Goal: Task Accomplishment & Management: Manage account settings

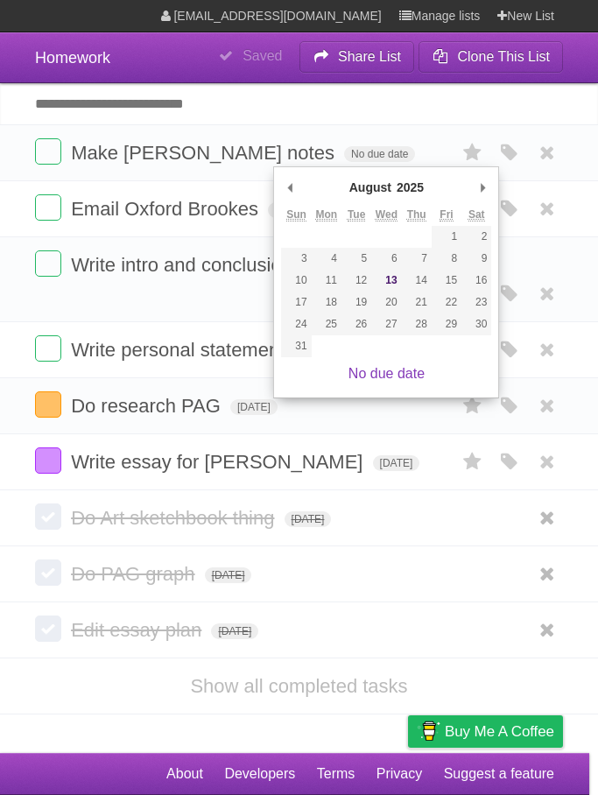
click at [407, 117] on input "Add another task" at bounding box center [299, 103] width 598 height 41
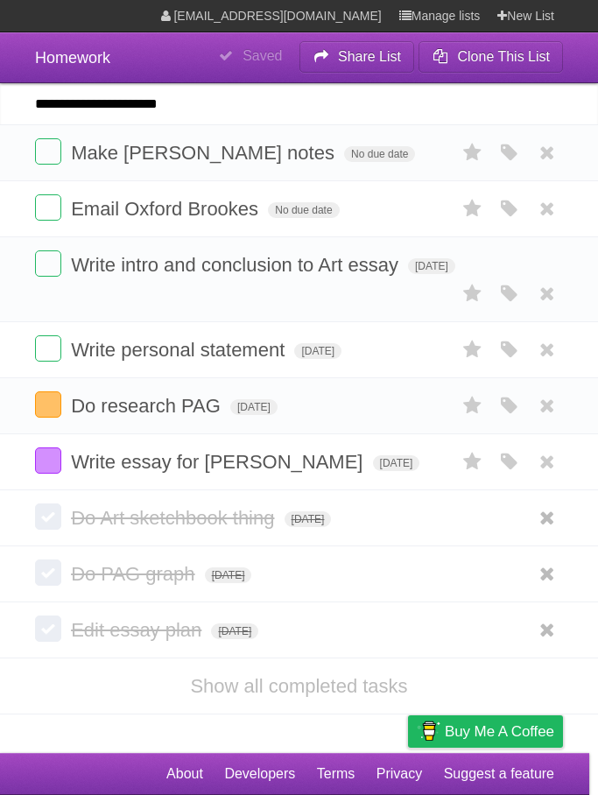
type input "**********"
click input "*********" at bounding box center [0, 0] width 0 height 0
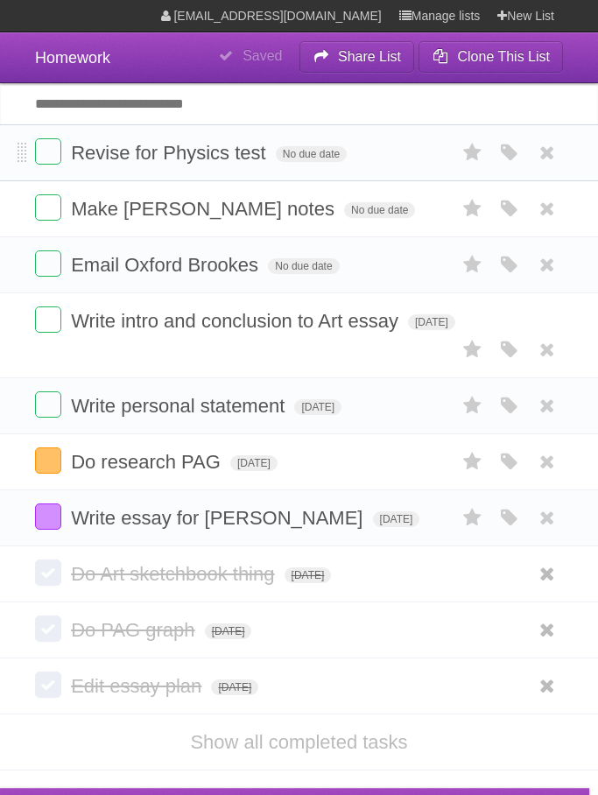
click at [335, 147] on form "Revise for Physics test No due date White Red Blue Green Purple Orange" at bounding box center [299, 152] width 528 height 29
click at [320, 162] on span "No due date" at bounding box center [311, 154] width 71 height 16
click at [323, 155] on span "[DATE]" at bounding box center [299, 154] width 47 height 16
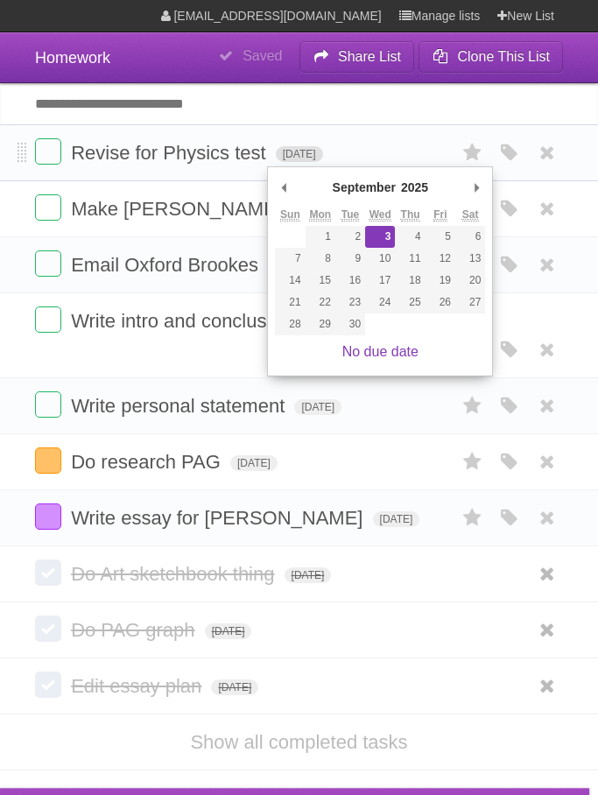
type span "[DATE]"
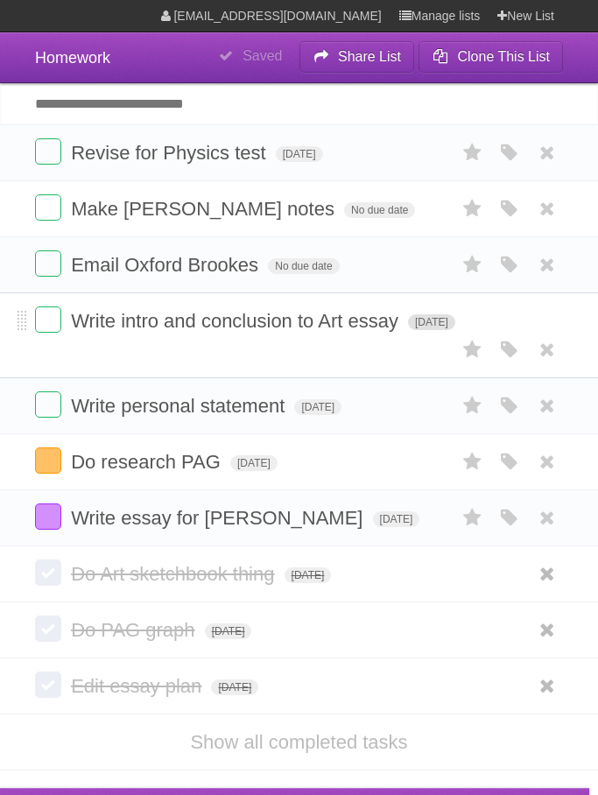
click at [425, 330] on span "[DATE]" at bounding box center [431, 322] width 47 height 16
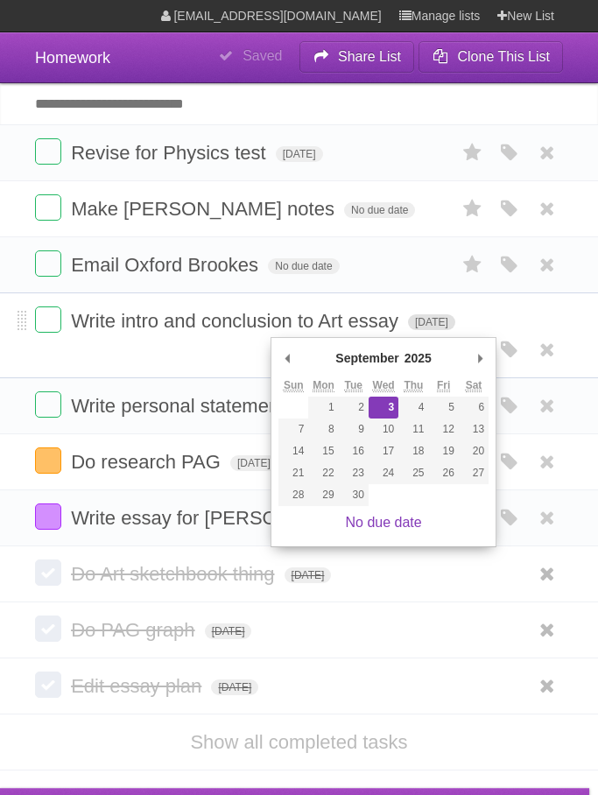
type span "[DATE]"
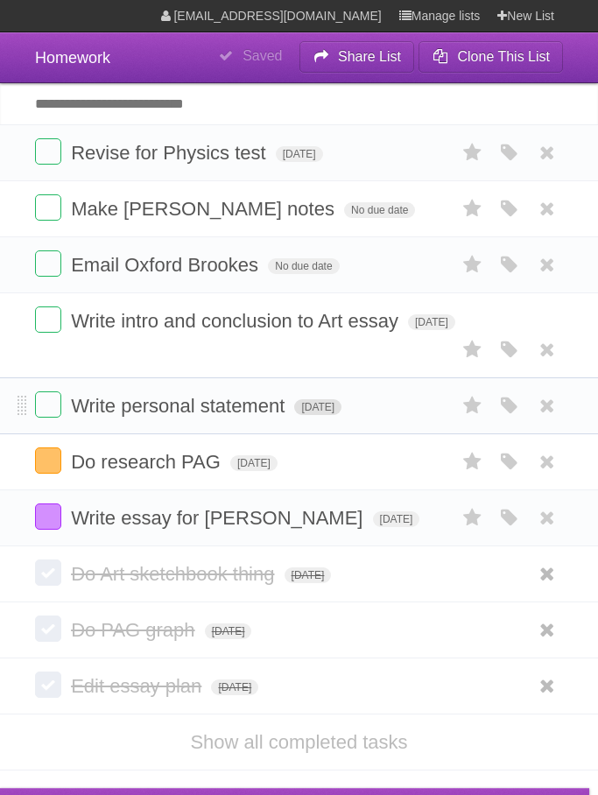
click at [342, 415] on span "[DATE]" at bounding box center [317, 407] width 47 height 16
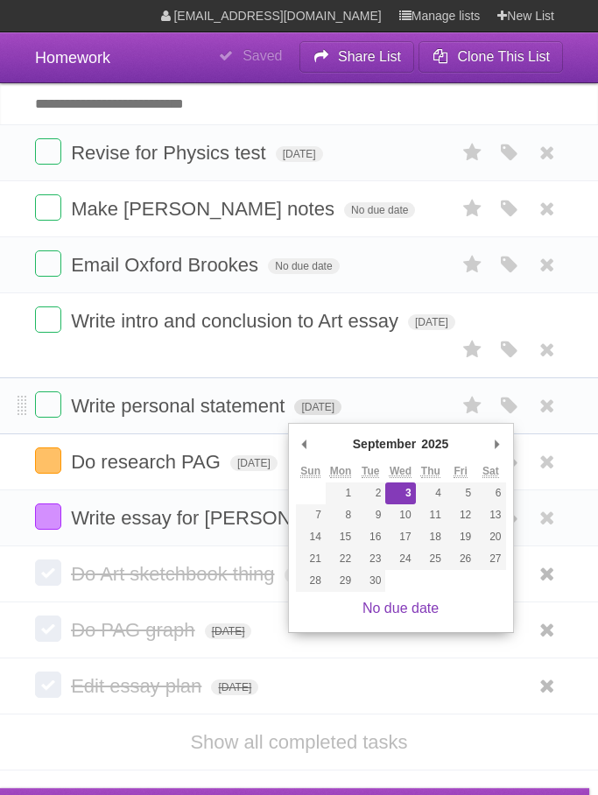
type span "[DATE]"
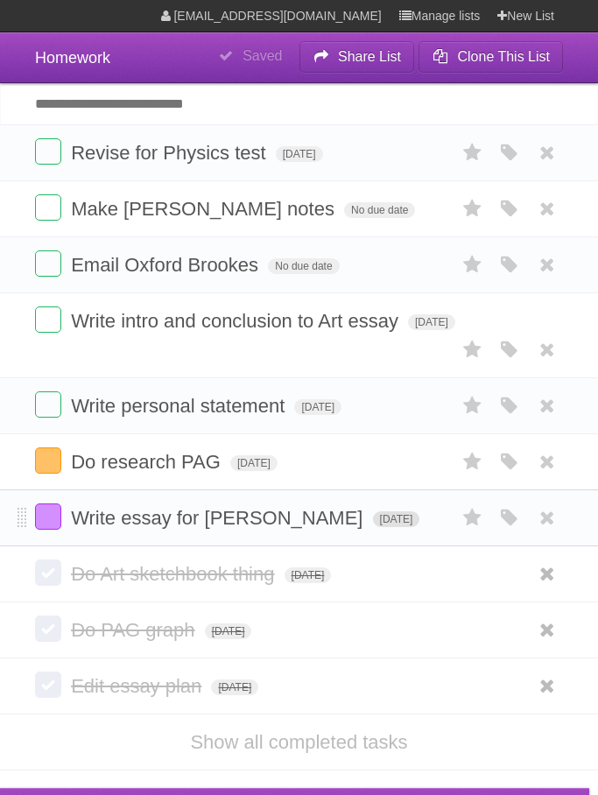
click at [373, 527] on span "[DATE]" at bounding box center [396, 520] width 47 height 16
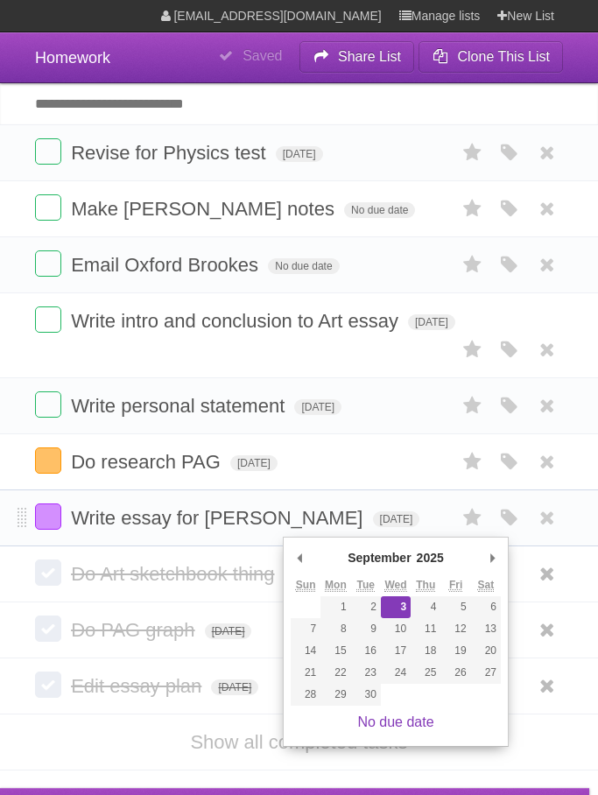
click at [379, 522] on form "Write essay for [PERSON_NAME] [DATE] White Red Blue Green Purple Orange" at bounding box center [299, 518] width 528 height 29
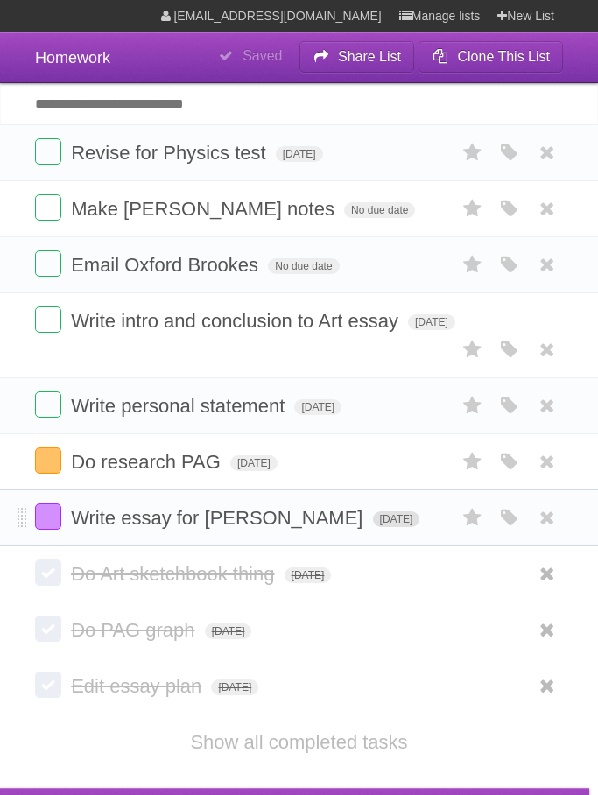
click at [373, 527] on span "[DATE]" at bounding box center [396, 520] width 47 height 16
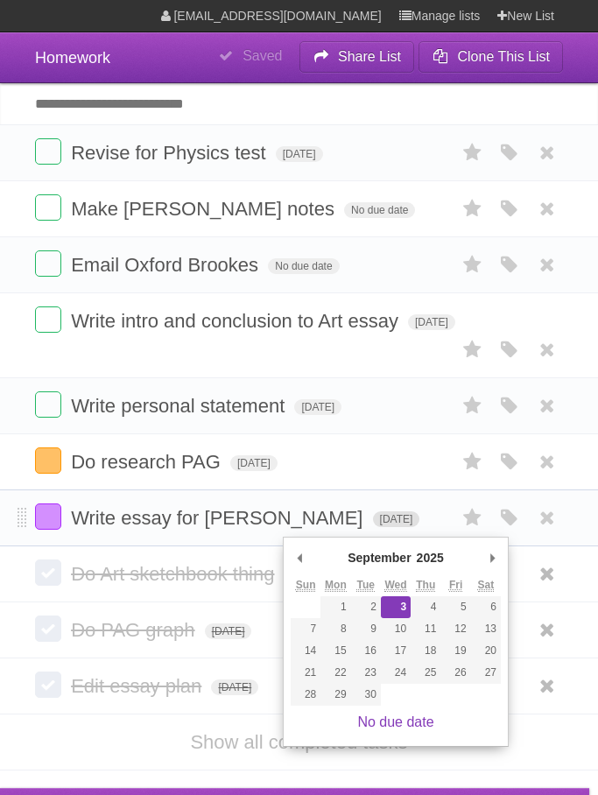
type span "[DATE]"
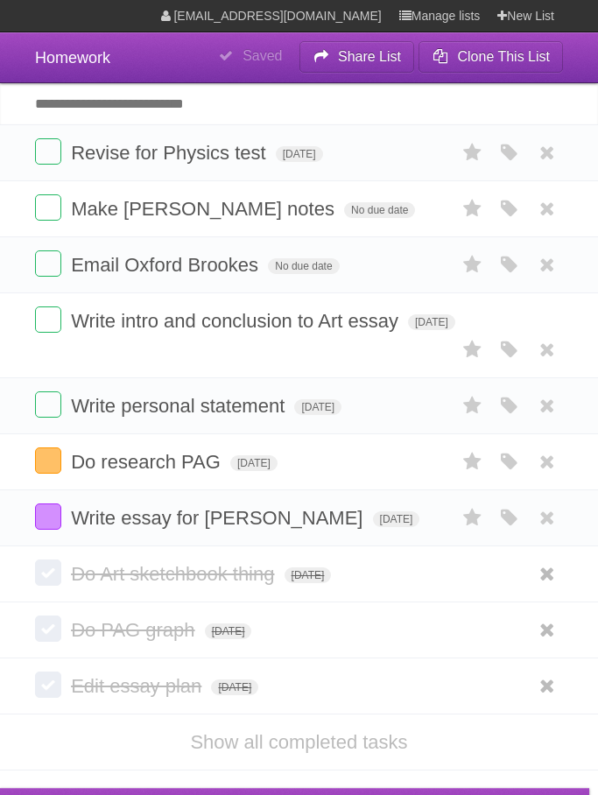
click at [325, 118] on input "Add another task" at bounding box center [299, 103] width 598 height 41
click at [502, 159] on icon "button" at bounding box center [510, 153] width 25 height 23
click at [412, 162] on label "Purple" at bounding box center [409, 152] width 19 height 19
click at [413, 274] on form "Email Oxford Brookes No due date White Red Blue Green Purple Orange" at bounding box center [299, 265] width 528 height 29
click at [318, 113] on input "Add another task" at bounding box center [299, 103] width 598 height 41
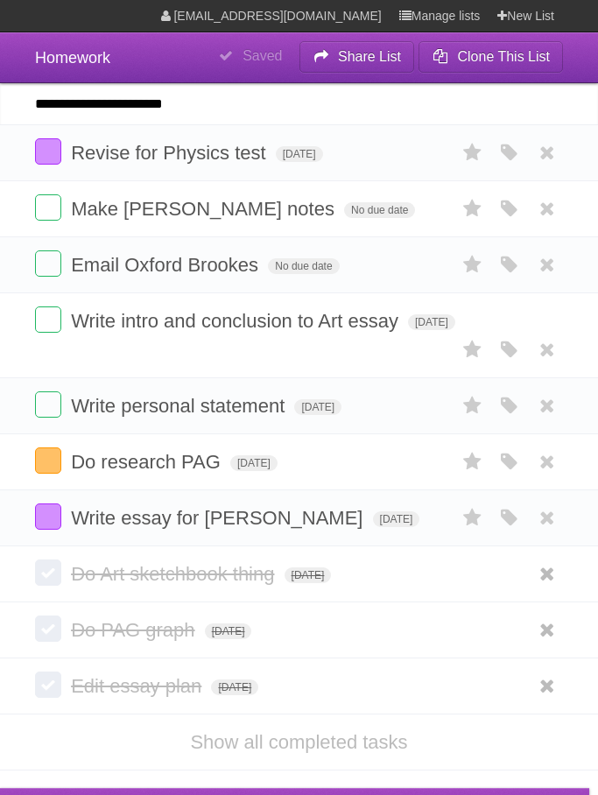
type input "**********"
click input "*********" at bounding box center [0, 0] width 0 height 0
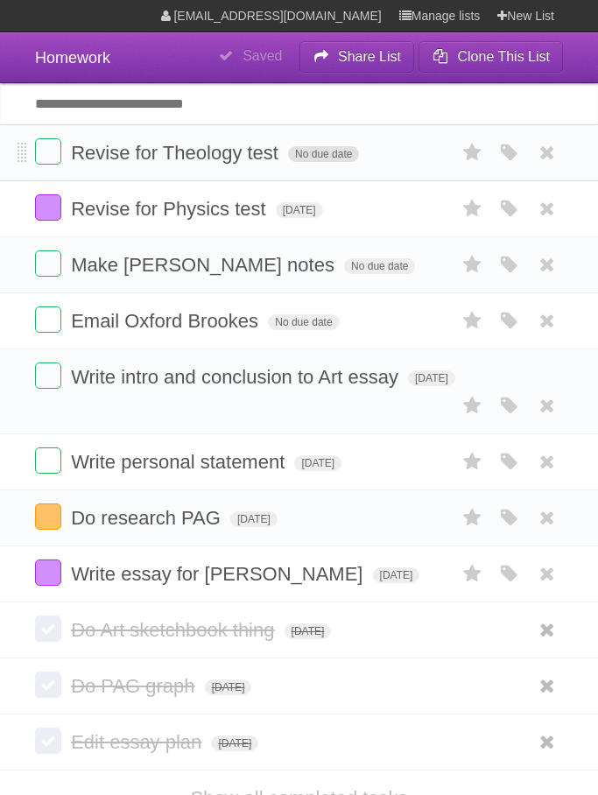
click at [325, 162] on span "No due date" at bounding box center [323, 154] width 71 height 16
click at [336, 162] on span "[DATE]" at bounding box center [311, 154] width 47 height 16
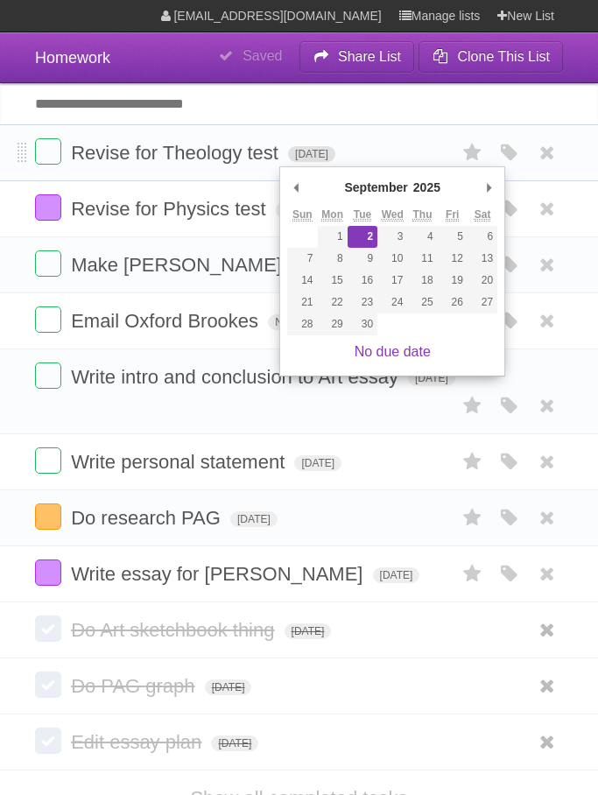
type span "[DATE]"
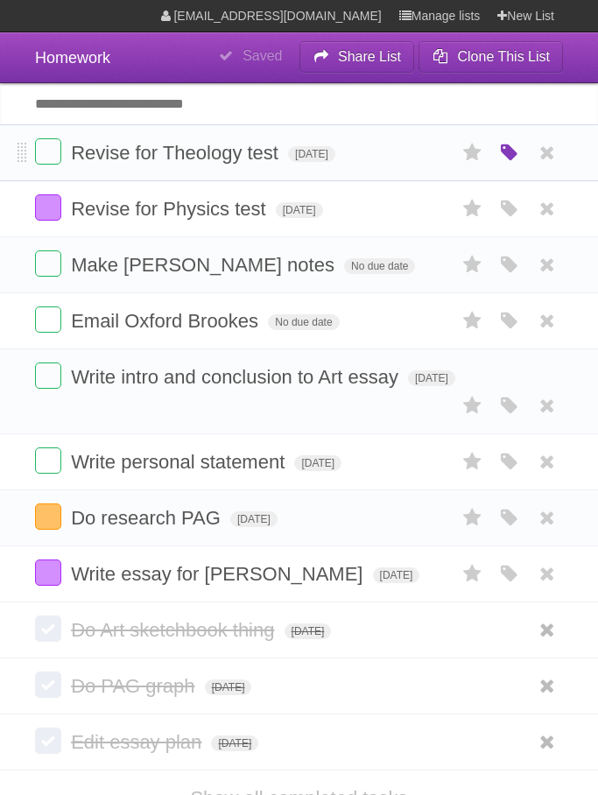
click at [509, 162] on icon "button" at bounding box center [510, 153] width 25 height 23
click at [395, 159] on label "Green" at bounding box center [386, 152] width 19 height 19
click at [415, 158] on label "Purple" at bounding box center [409, 152] width 19 height 19
click at [414, 258] on form "Make [PERSON_NAME] notes No due date White Red Blue Green Purple Orange" at bounding box center [299, 265] width 528 height 29
click at [504, 277] on icon "button" at bounding box center [510, 265] width 25 height 23
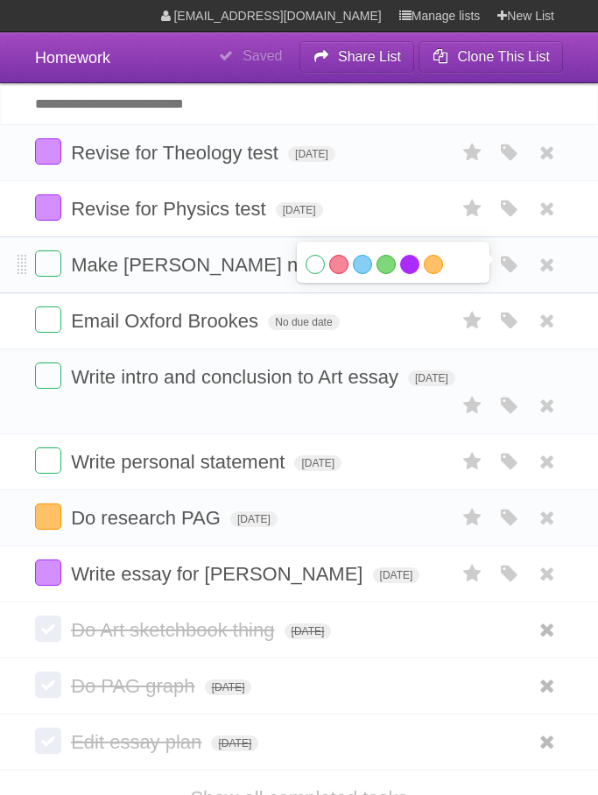
click at [416, 274] on label "Purple" at bounding box center [409, 264] width 19 height 19
click at [422, 342] on li "Email Oxford Brookes No due date White Red Blue Green Purple Orange" at bounding box center [299, 321] width 598 height 57
click at [344, 274] on span "No due date" at bounding box center [379, 266] width 71 height 16
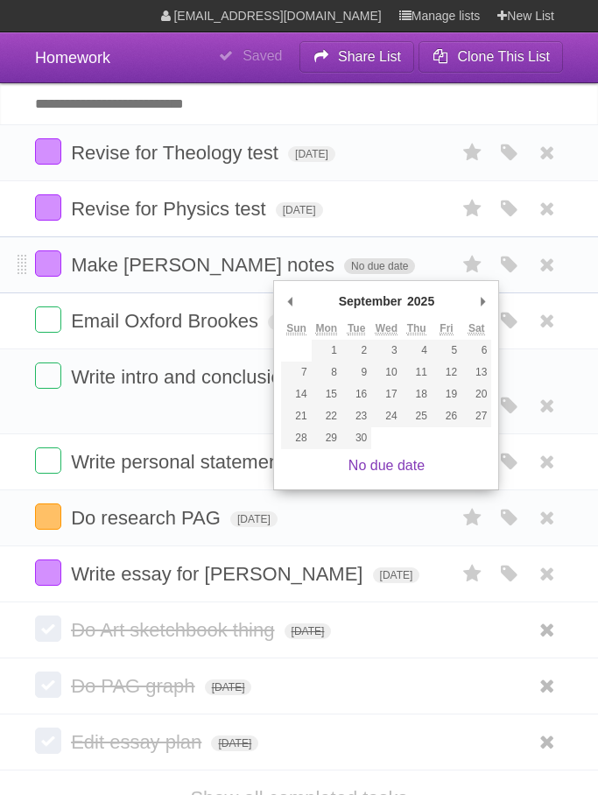
type span "[DATE]"
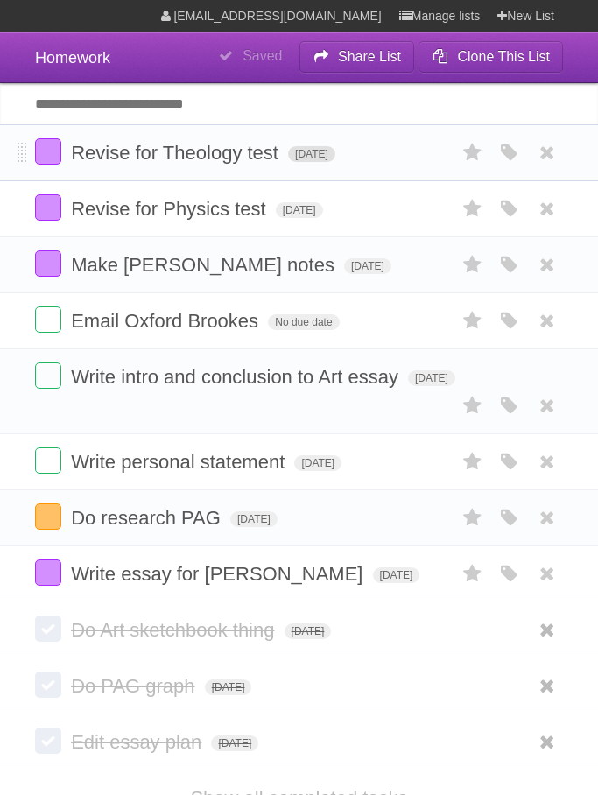
click at [336, 162] on span "[DATE]" at bounding box center [311, 154] width 47 height 16
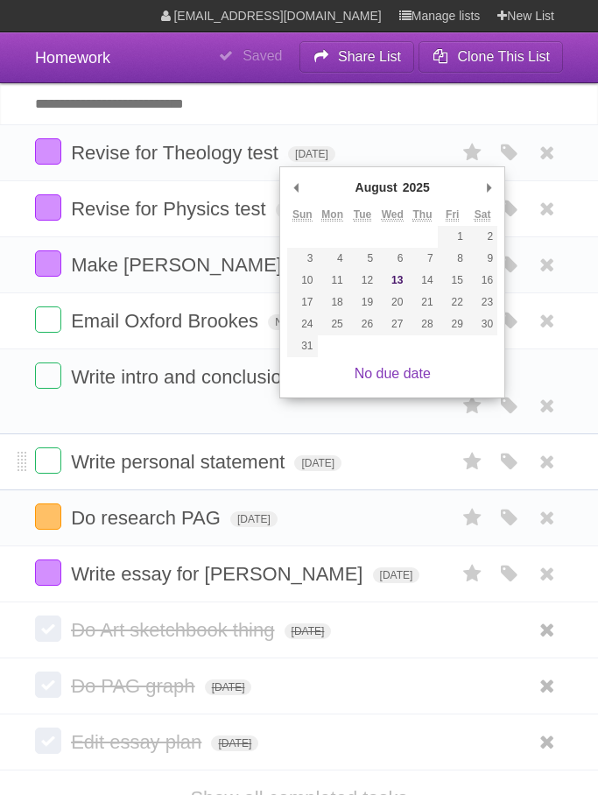
click at [440, 486] on li "Write personal statement [DATE] White Red Blue Green Purple Orange" at bounding box center [299, 462] width 598 height 57
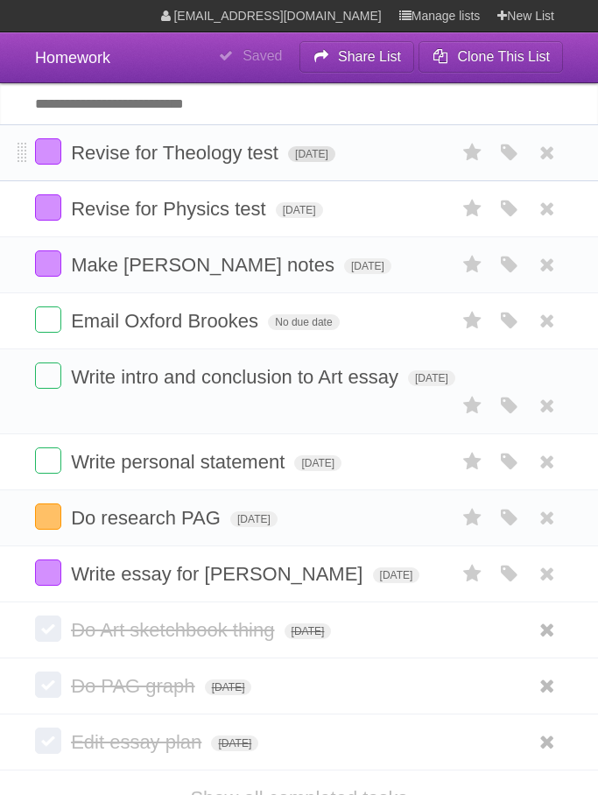
click at [336, 161] on span "[DATE]" at bounding box center [311, 154] width 47 height 16
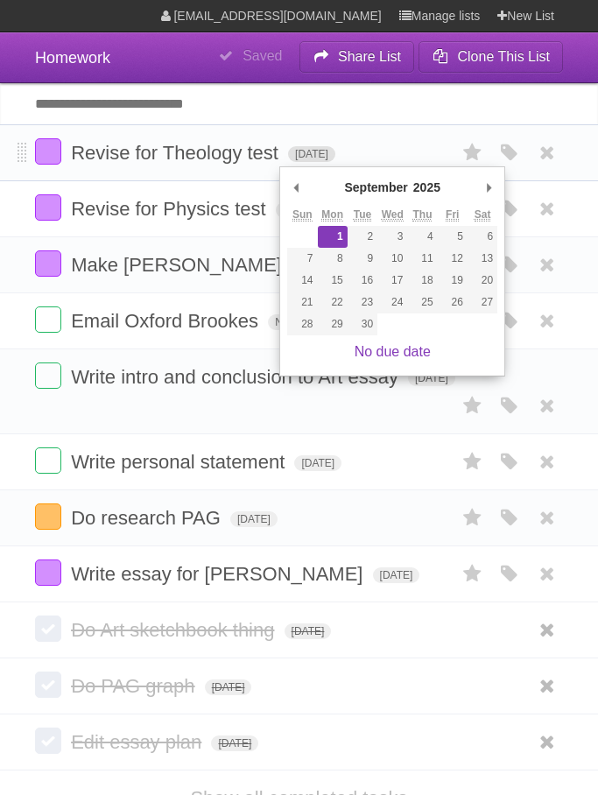
type span "[DATE]"
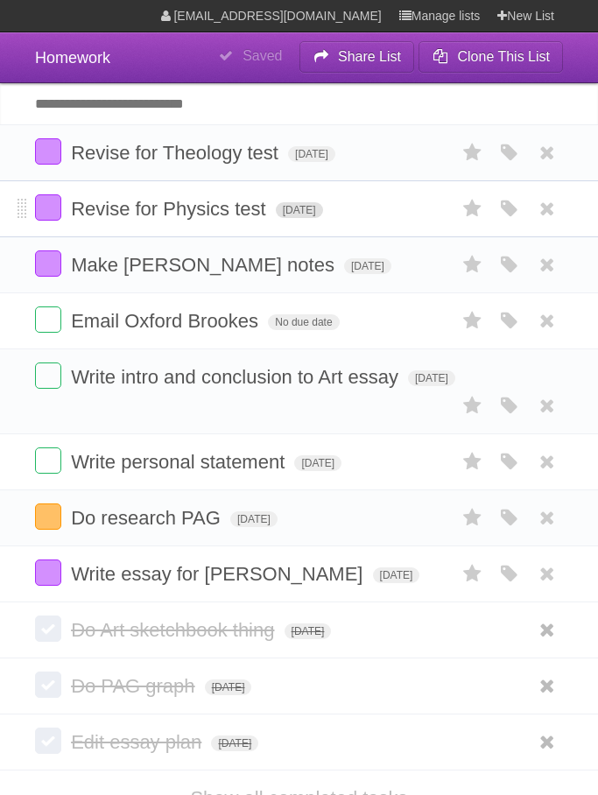
click at [323, 214] on span "[DATE]" at bounding box center [299, 210] width 47 height 16
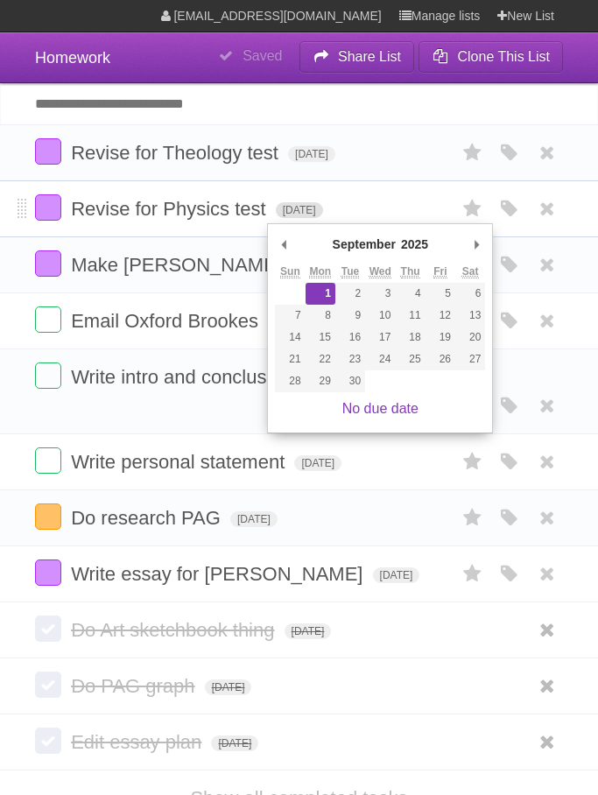
type span "[DATE]"
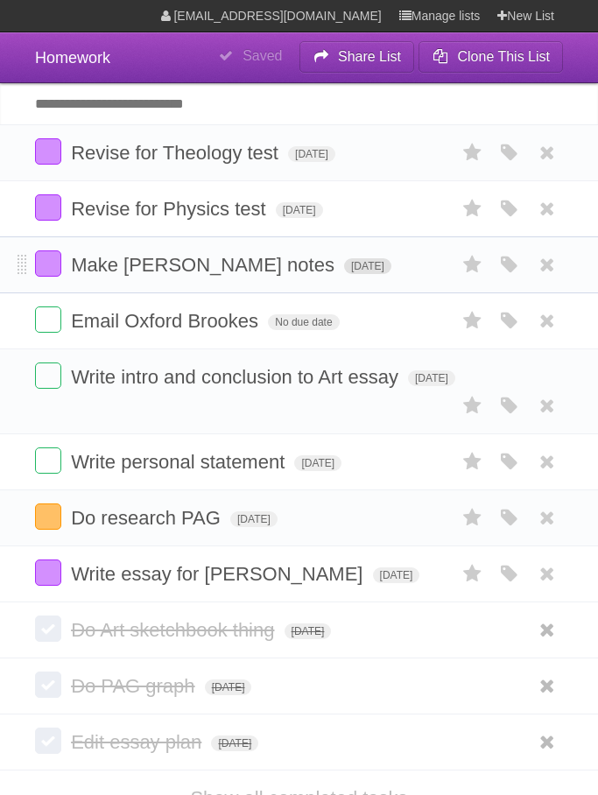
click at [358, 267] on span "[DATE]" at bounding box center [367, 266] width 47 height 16
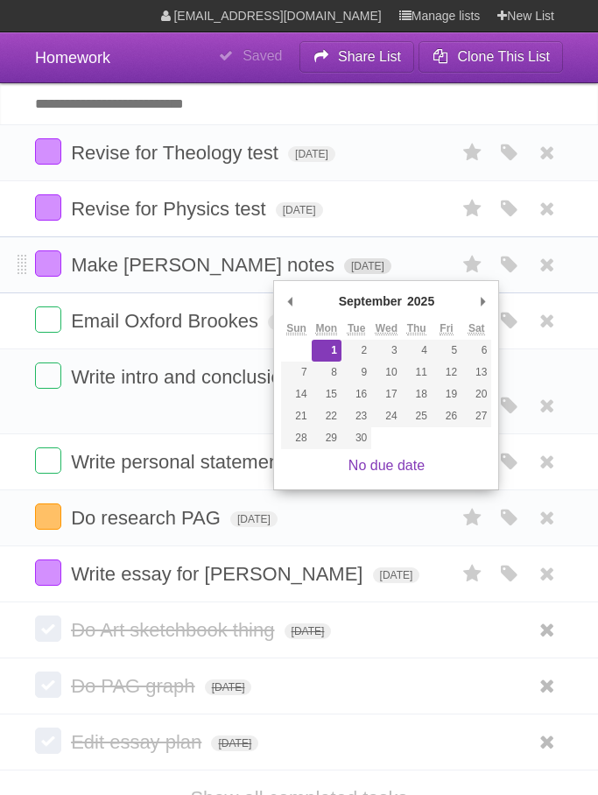
type span "[DATE]"
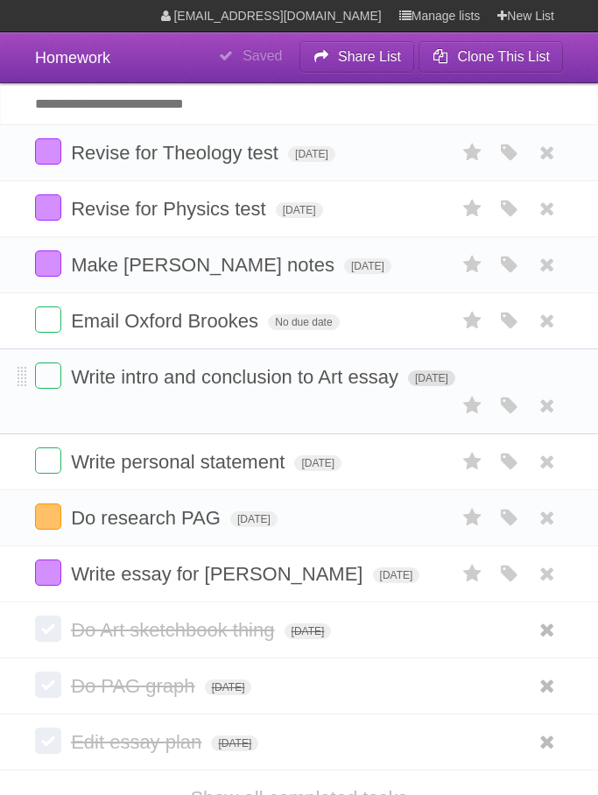
click at [441, 386] on span "[DATE]" at bounding box center [431, 379] width 47 height 16
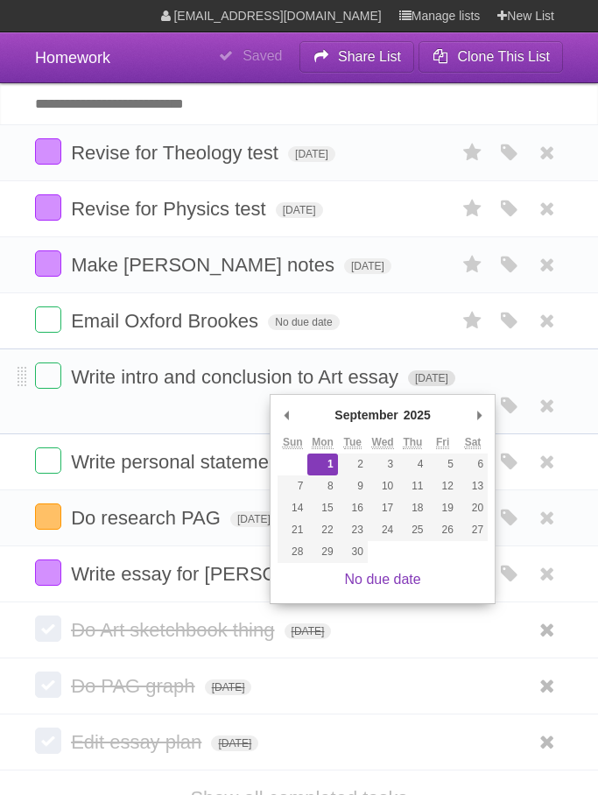
type span "[DATE]"
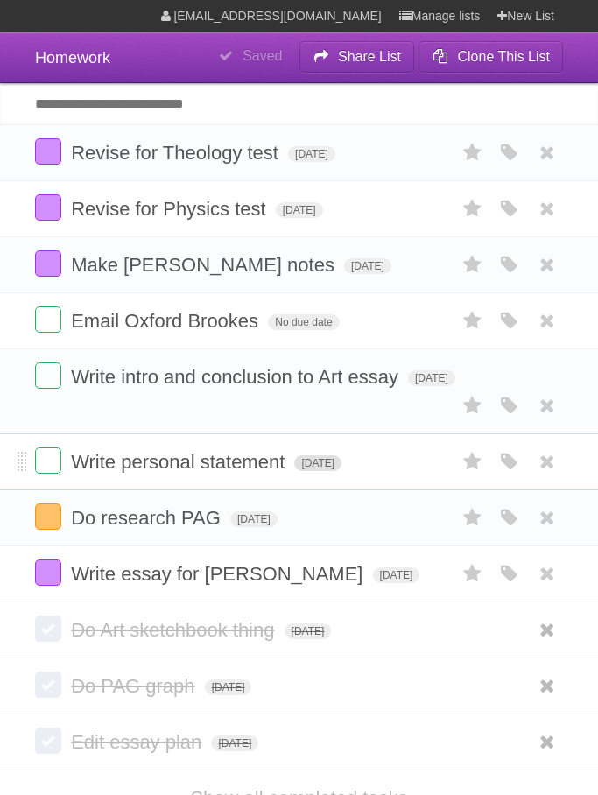
click at [342, 471] on span "[DATE]" at bounding box center [317, 464] width 47 height 16
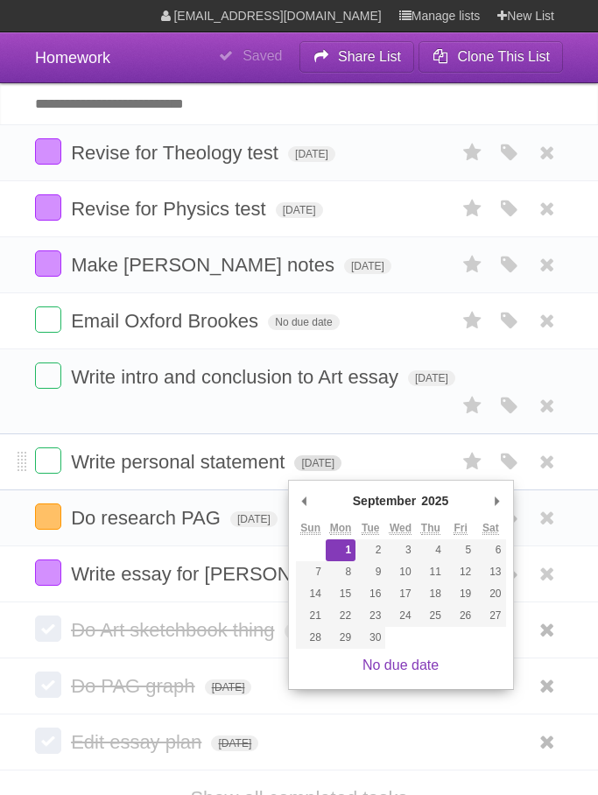
type span "[DATE]"
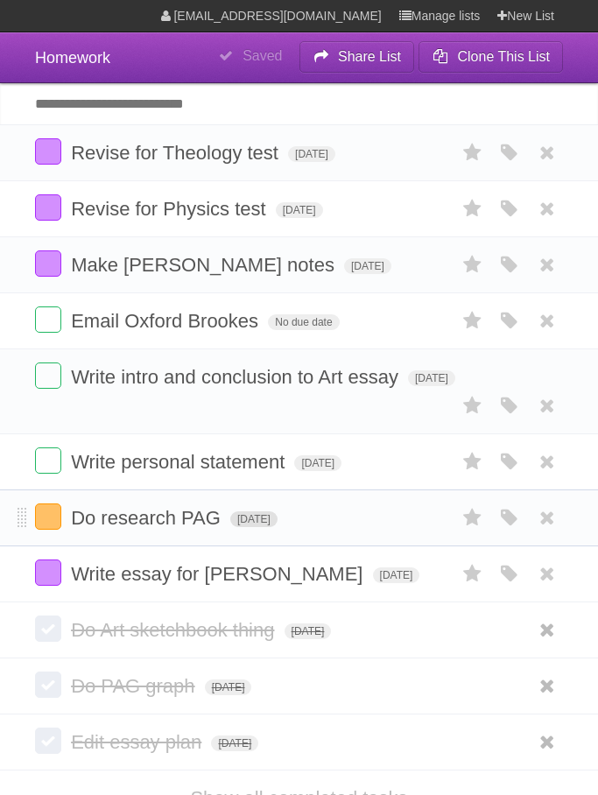
click at [278, 527] on span "[DATE]" at bounding box center [253, 520] width 47 height 16
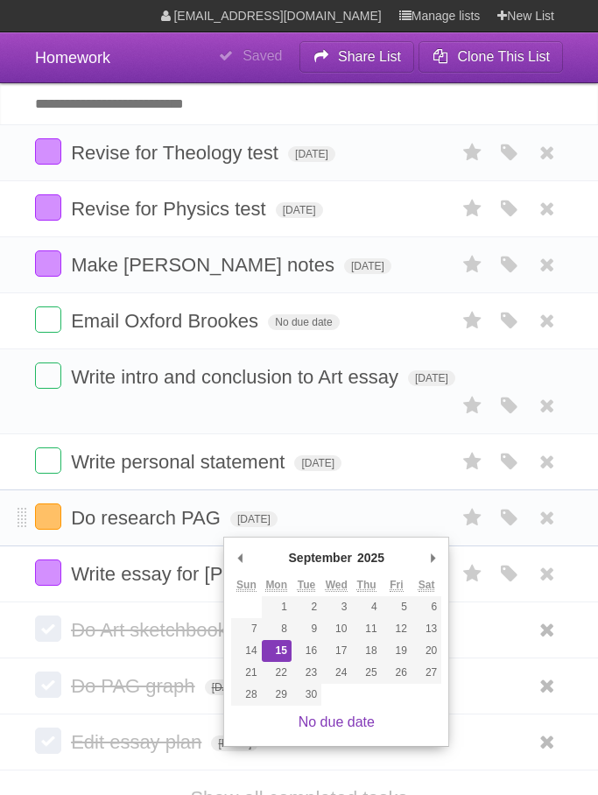
click at [406, 507] on li "Do research PAG [DATE] White Red Blue Green Purple Orange" at bounding box center [299, 518] width 598 height 57
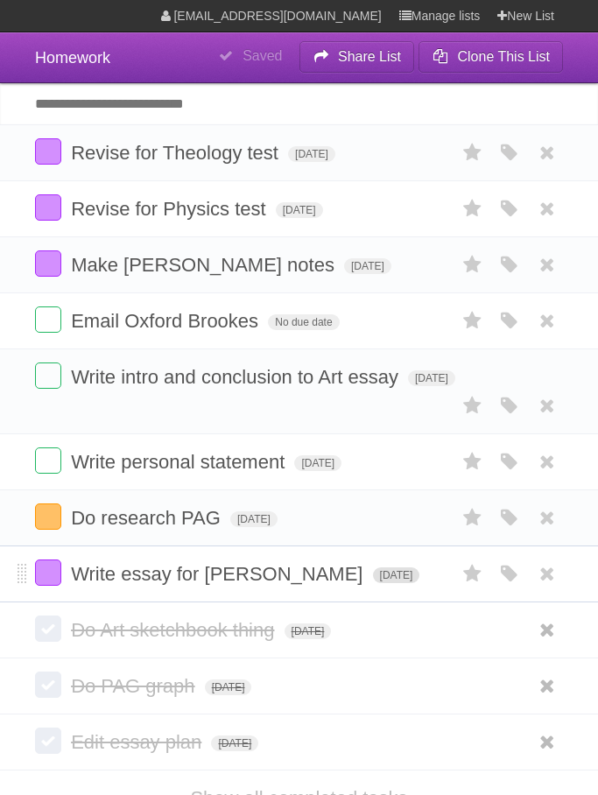
click at [373, 583] on span "[DATE]" at bounding box center [396, 576] width 47 height 16
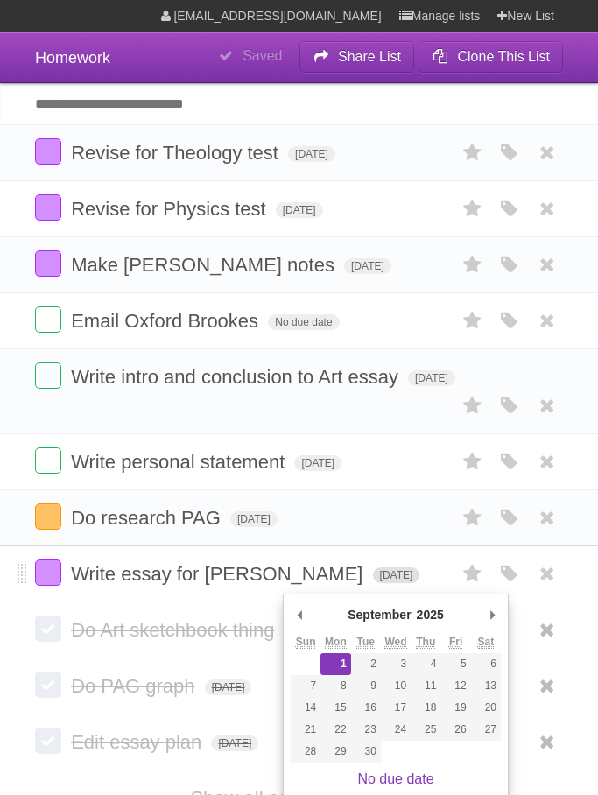
type span "[DATE]"
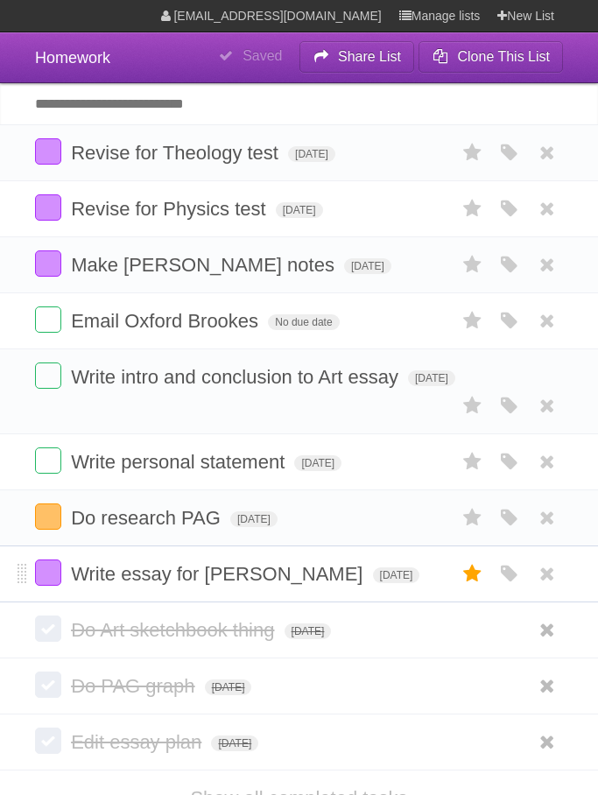
click at [479, 589] on icon at bounding box center [473, 574] width 25 height 29
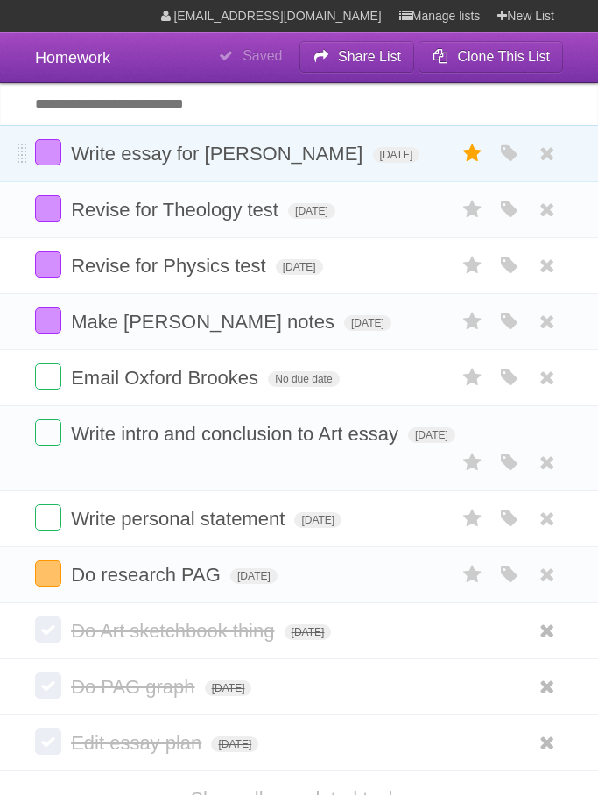
click at [477, 159] on icon at bounding box center [473, 153] width 25 height 29
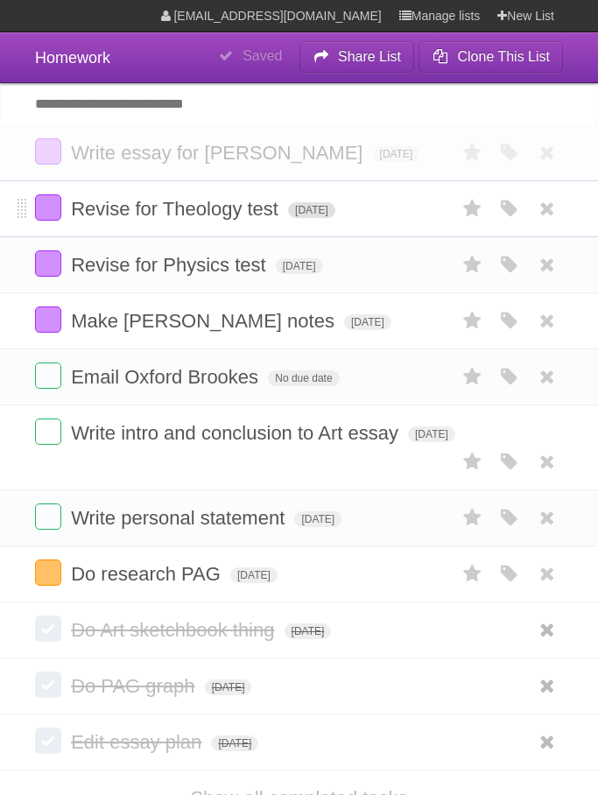
click at [336, 218] on span "[DATE]" at bounding box center [311, 210] width 47 height 16
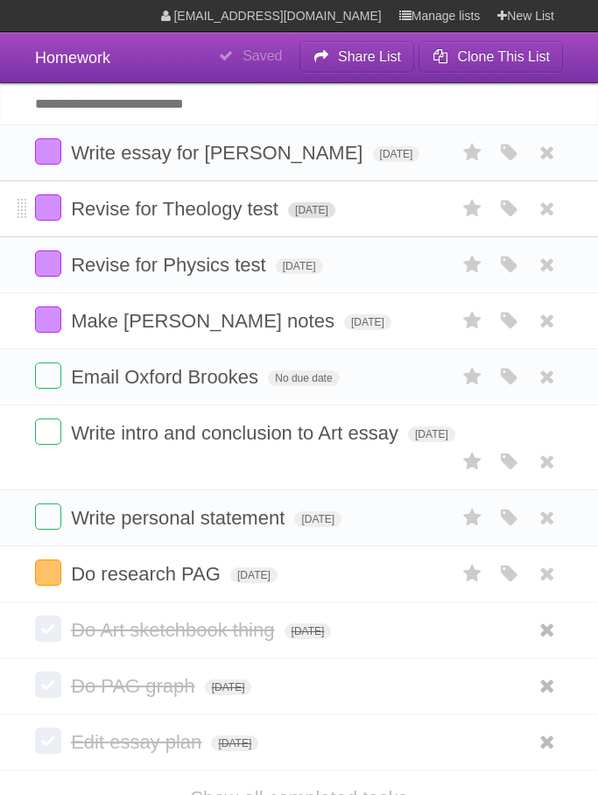
click at [336, 218] on span "[DATE]" at bounding box center [311, 210] width 47 height 16
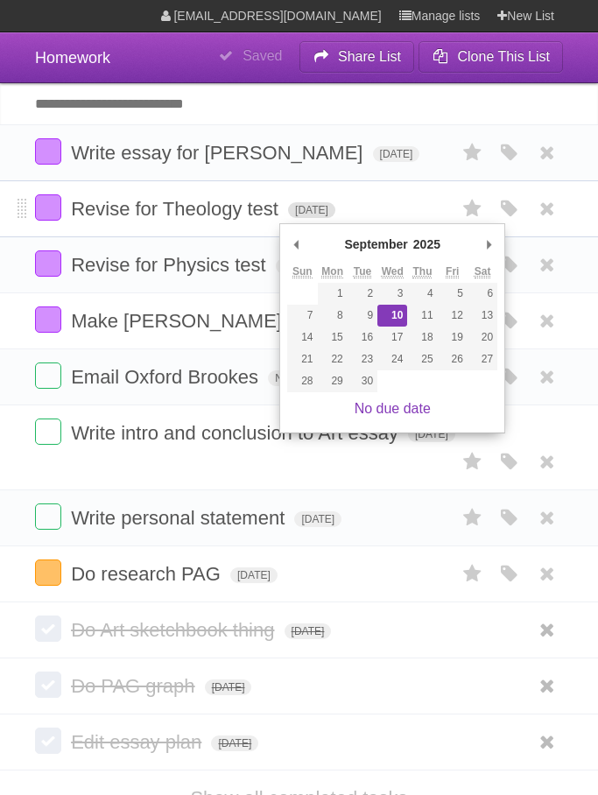
type span "[DATE]"
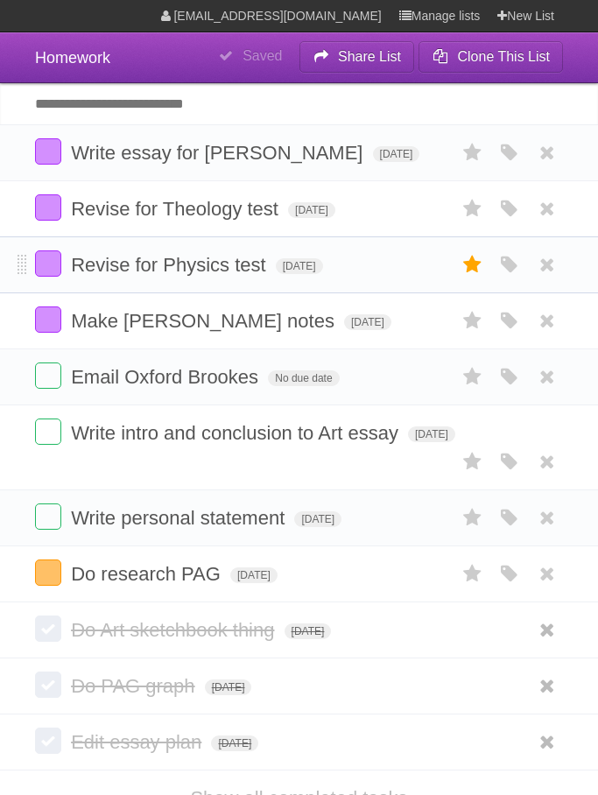
click at [470, 279] on icon at bounding box center [473, 265] width 25 height 29
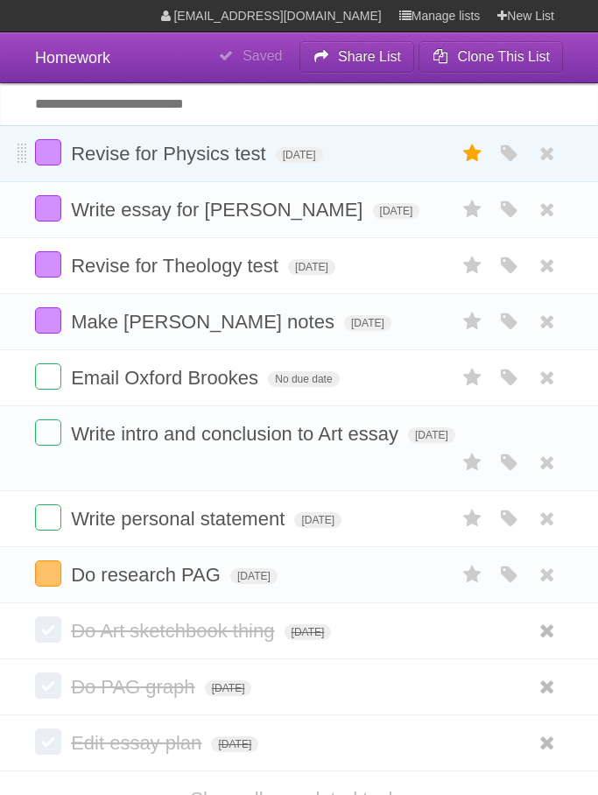
click at [485, 151] on label at bounding box center [472, 153] width 33 height 29
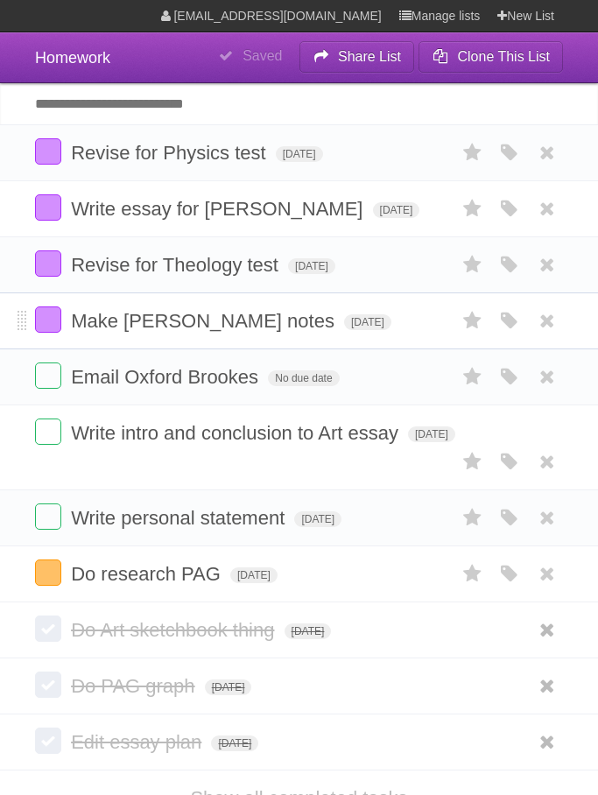
click at [463, 350] on li "Make [PERSON_NAME] notes [DATE] White Red Blue Green Purple Orange" at bounding box center [299, 321] width 598 height 57
click at [476, 336] on icon at bounding box center [473, 321] width 25 height 29
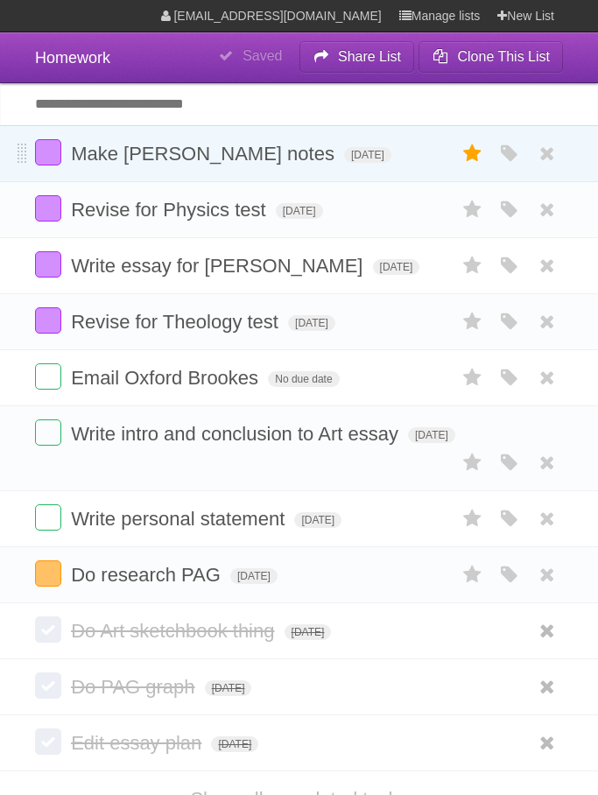
click at [476, 158] on icon at bounding box center [473, 153] width 25 height 29
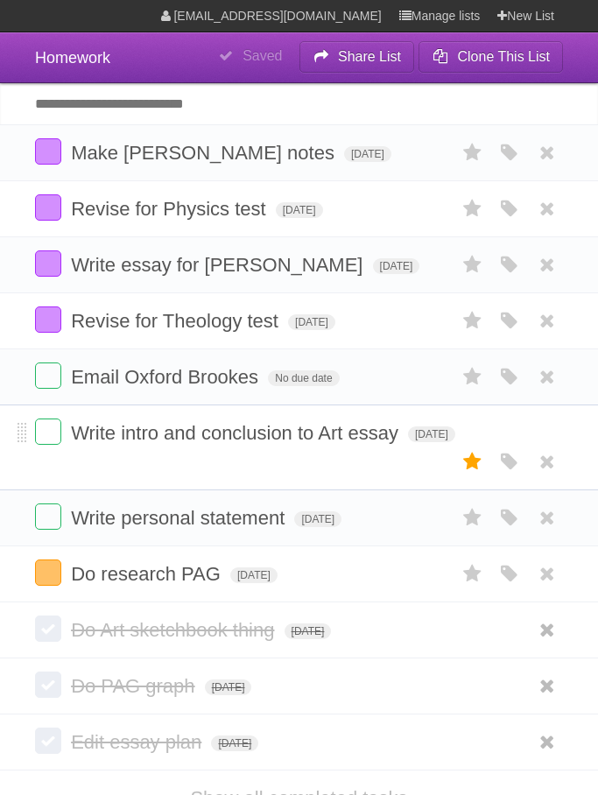
click at [487, 462] on label at bounding box center [472, 462] width 33 height 29
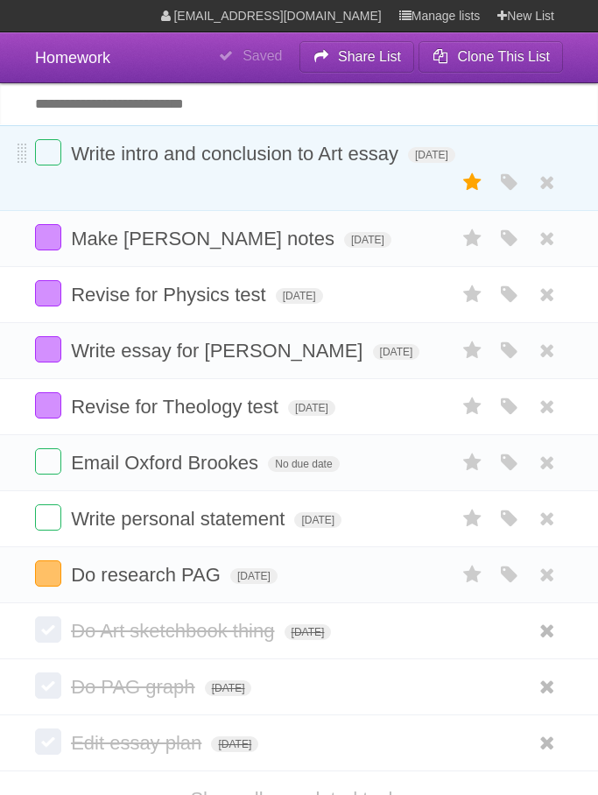
click at [475, 197] on icon at bounding box center [473, 182] width 25 height 29
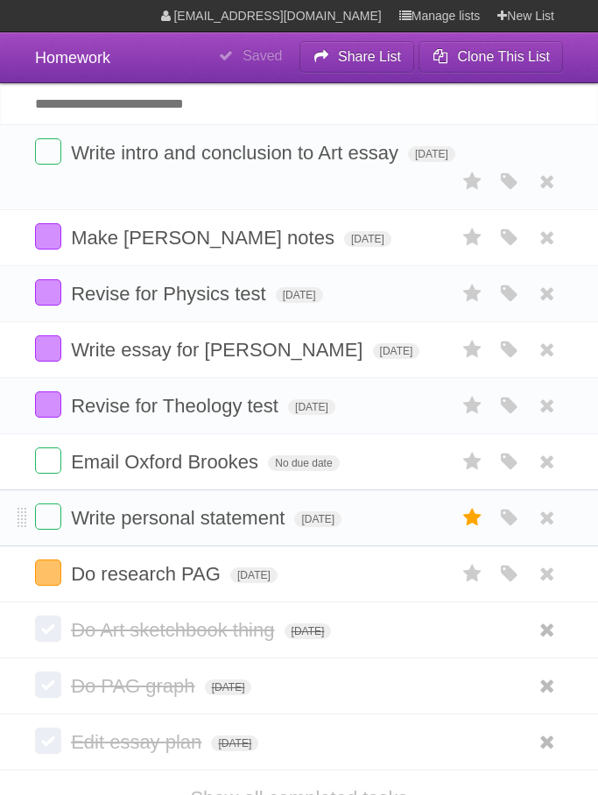
click at [473, 533] on icon at bounding box center [473, 518] width 25 height 29
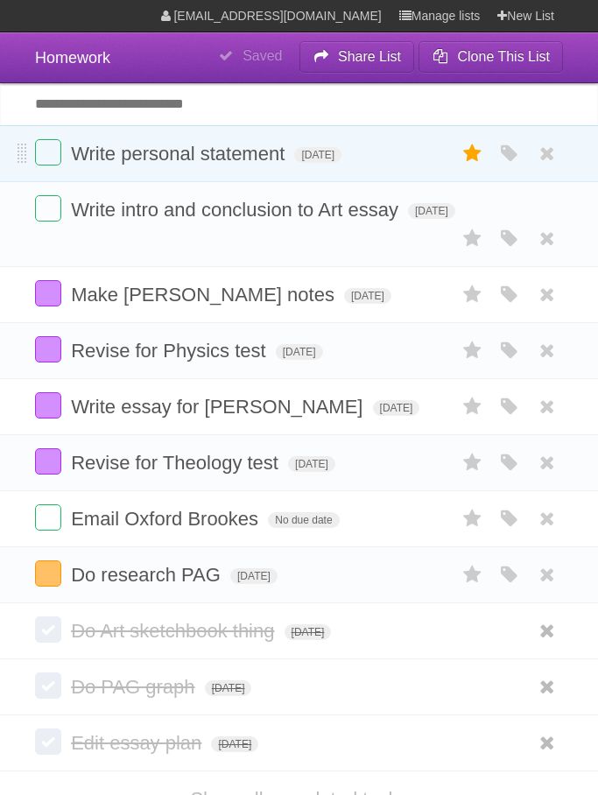
click at [485, 168] on label at bounding box center [472, 153] width 33 height 29
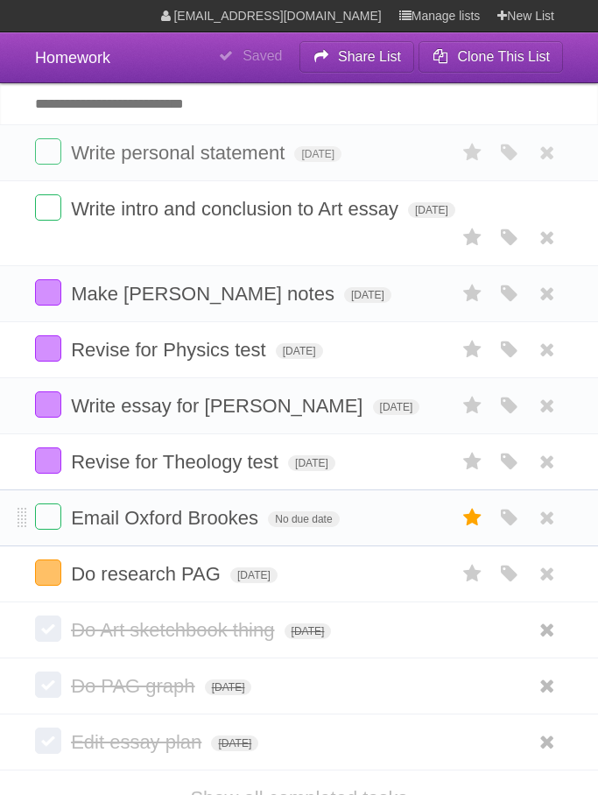
click at [488, 531] on label at bounding box center [472, 518] width 33 height 29
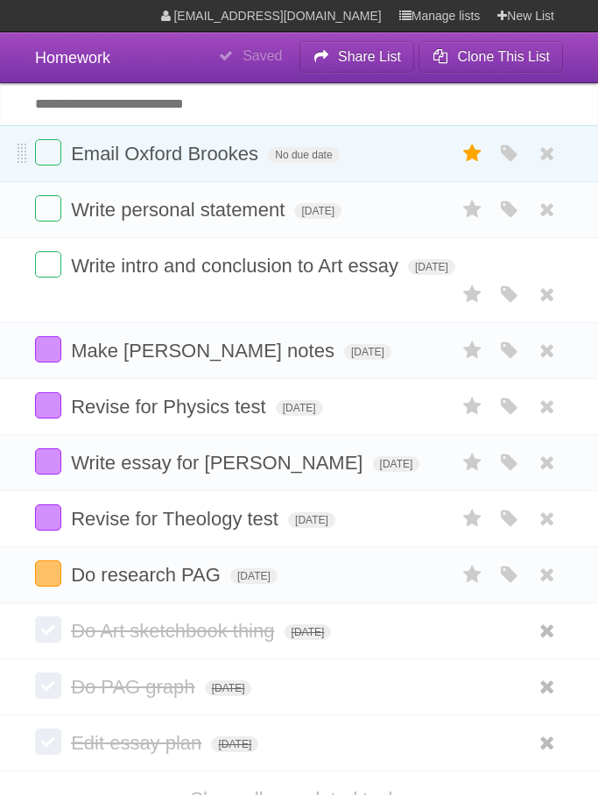
click at [475, 160] on icon at bounding box center [473, 153] width 25 height 29
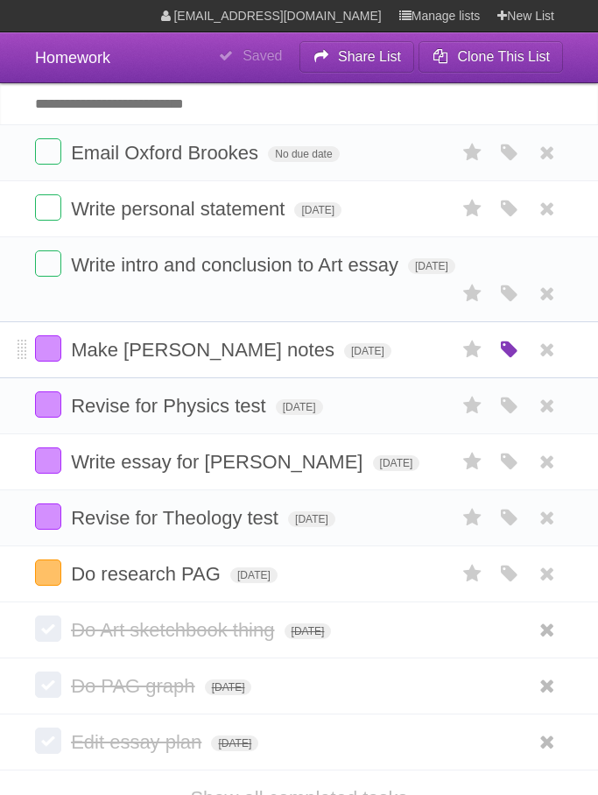
click at [505, 362] on icon "button" at bounding box center [510, 350] width 25 height 23
click at [431, 359] on label "Orange" at bounding box center [433, 349] width 19 height 19
click at [429, 419] on form "Revise for Physics test [DATE] White Red Blue Green Purple Orange" at bounding box center [299, 406] width 528 height 29
